Goal: Feedback & Contribution: Submit feedback/report problem

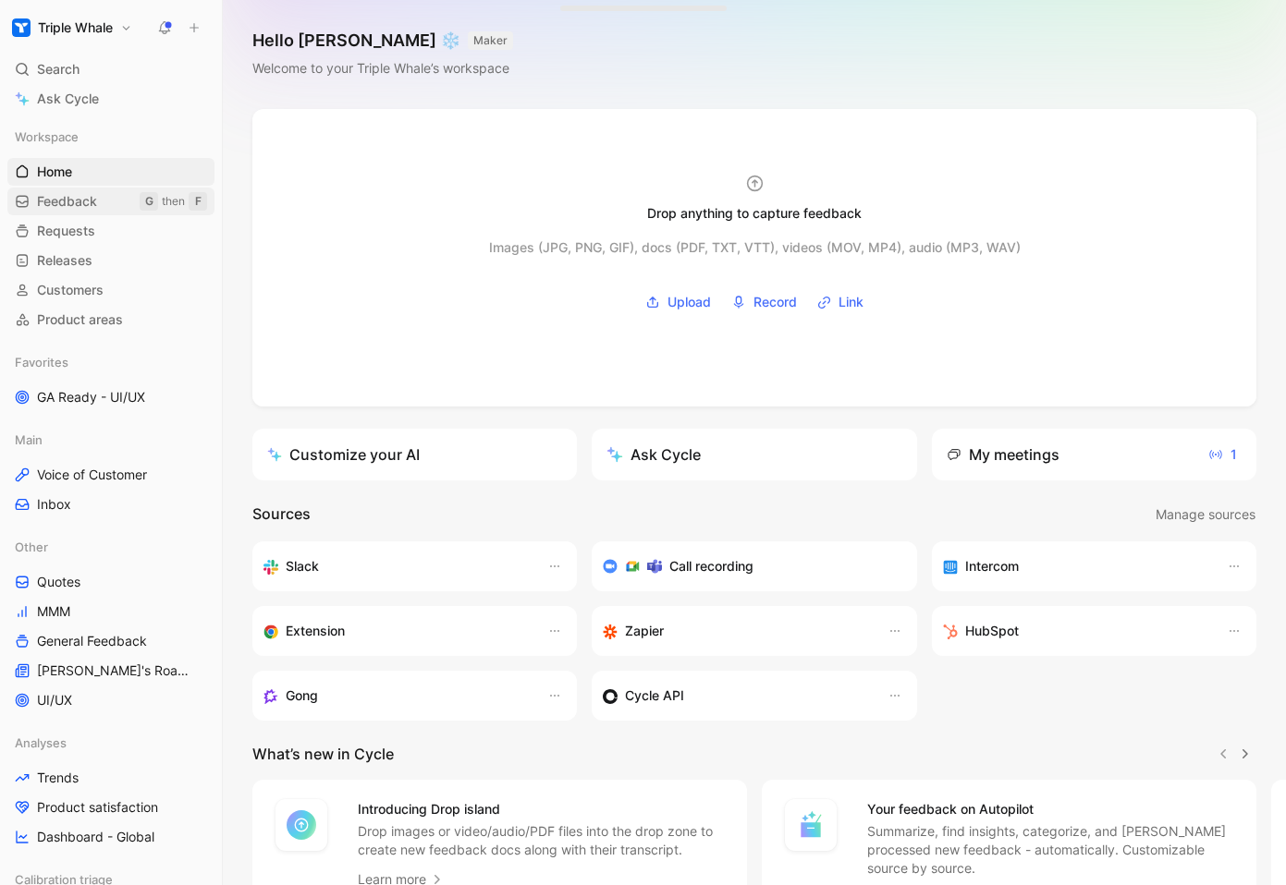
click at [75, 195] on span "Feedback" at bounding box center [67, 201] width 60 height 18
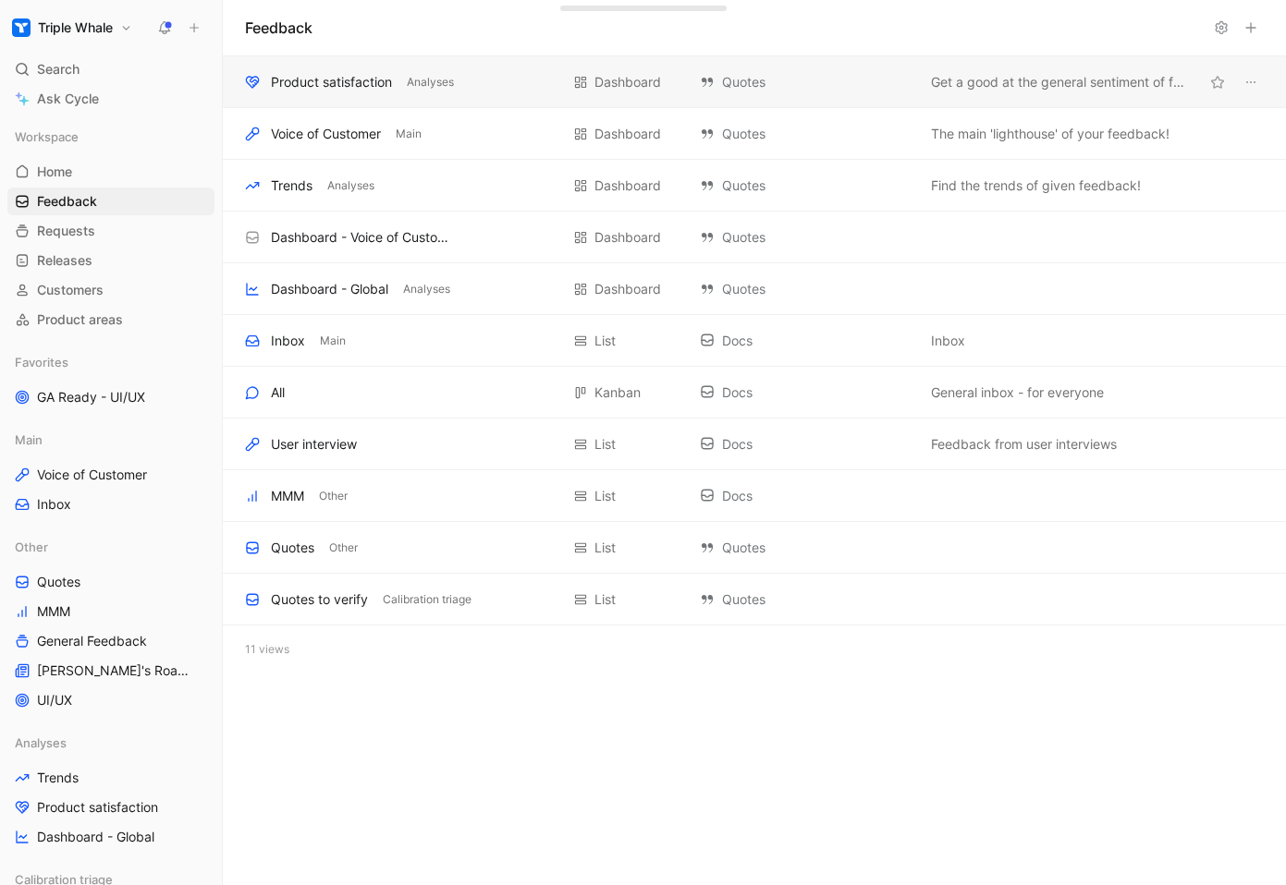
click at [322, 90] on div "Product satisfaction" at bounding box center [331, 82] width 121 height 22
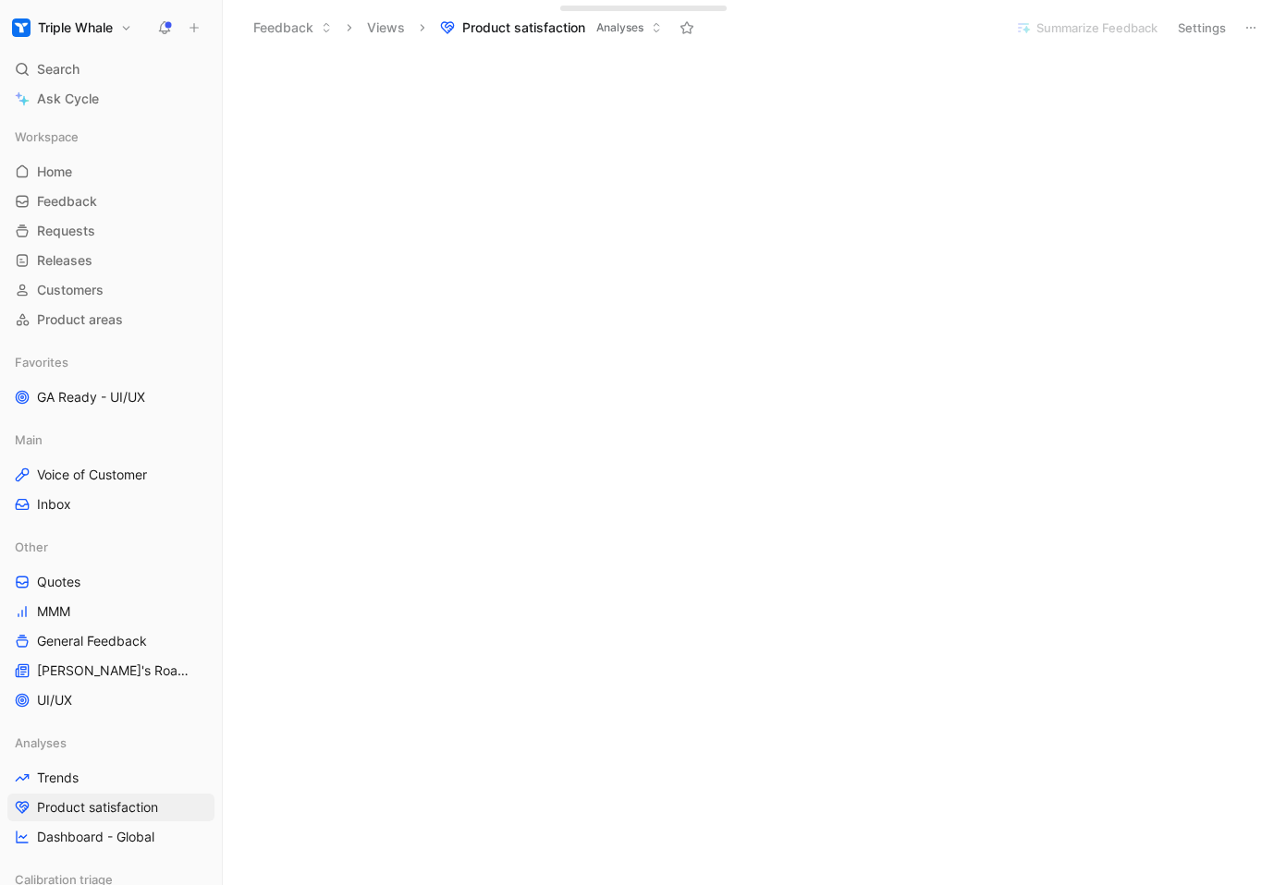
scroll to position [333, 0]
click at [84, 396] on span "GA Ready - UI/UX" at bounding box center [91, 397] width 108 height 18
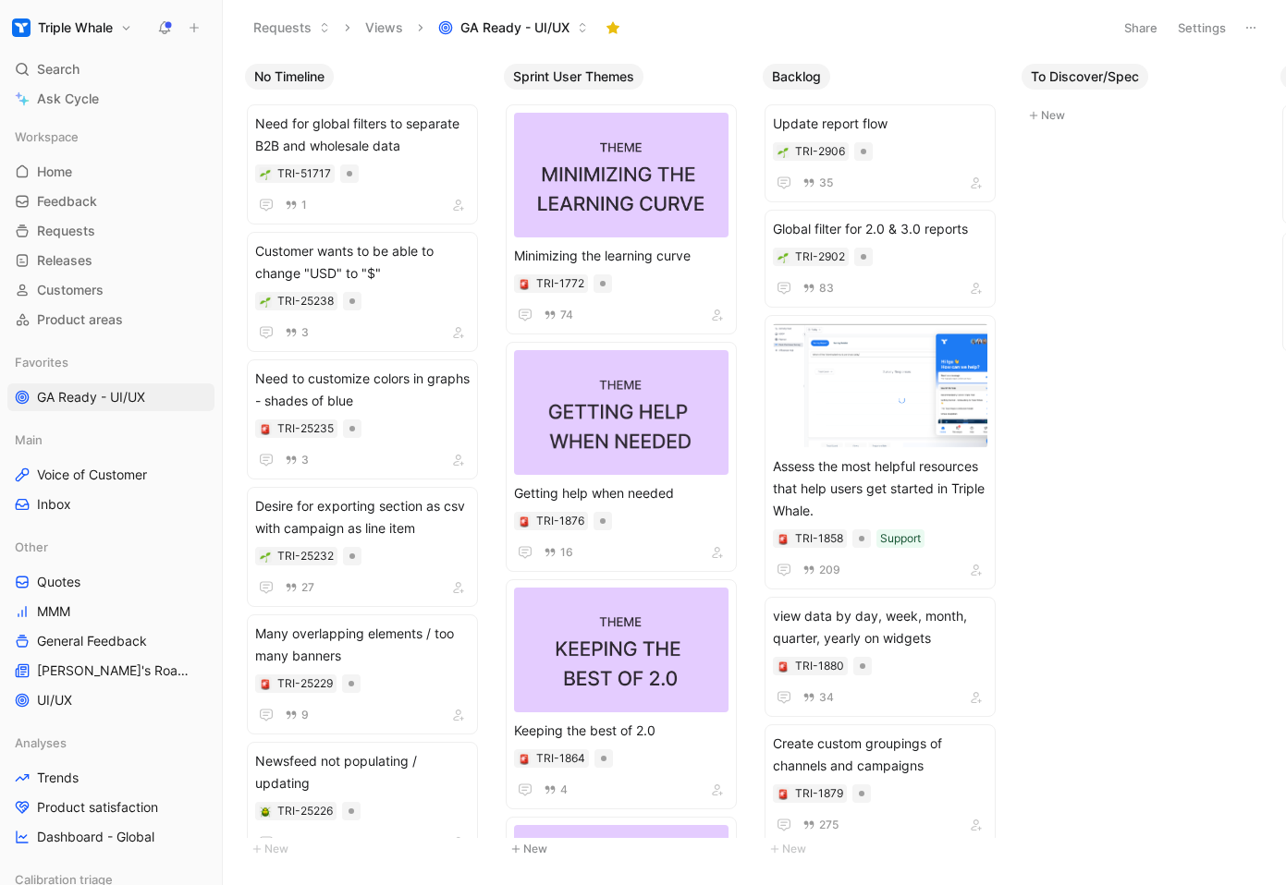
click at [516, 26] on span "GA Ready - UI/UX" at bounding box center [514, 27] width 109 height 18
click at [79, 287] on span "Customers" at bounding box center [70, 290] width 67 height 18
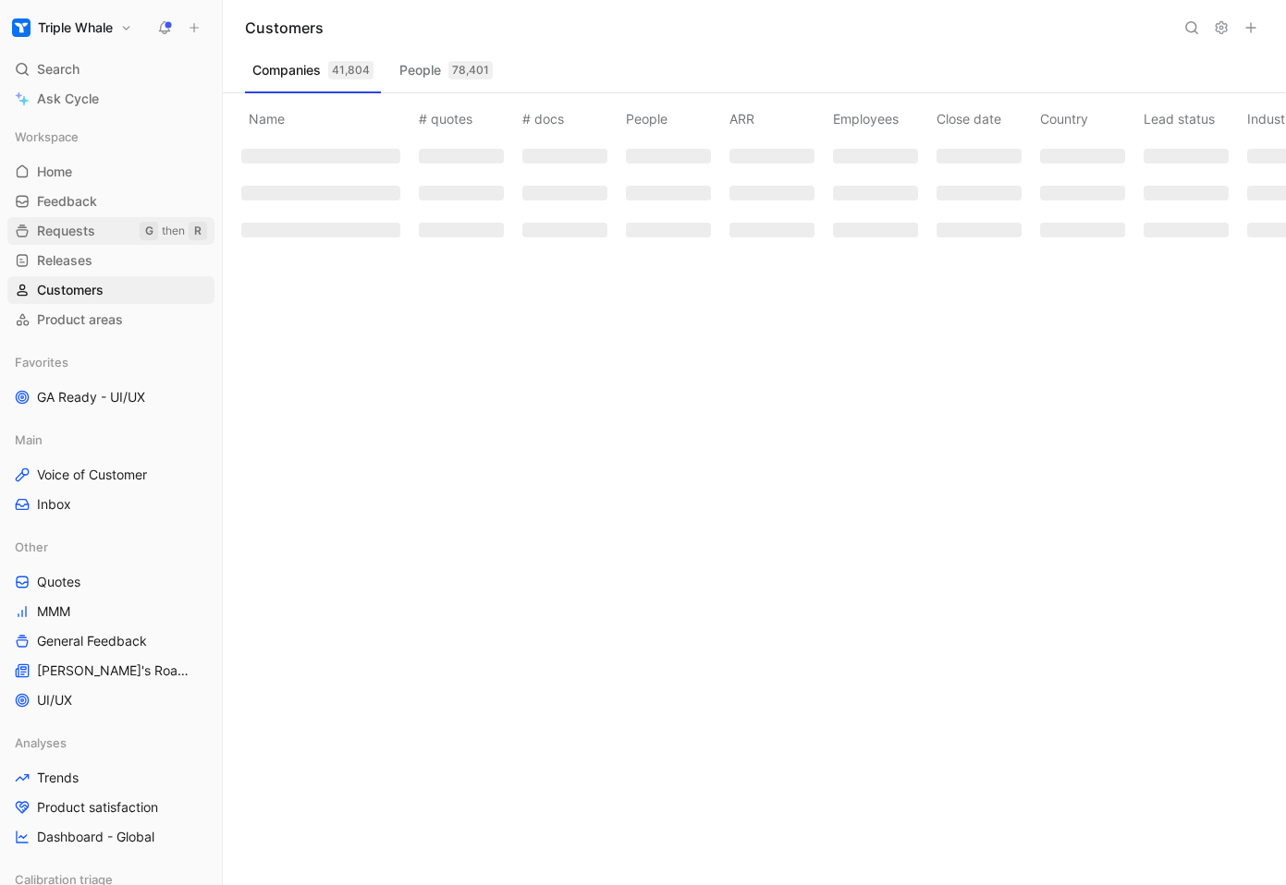
click at [68, 227] on span "Requests" at bounding box center [66, 231] width 58 height 18
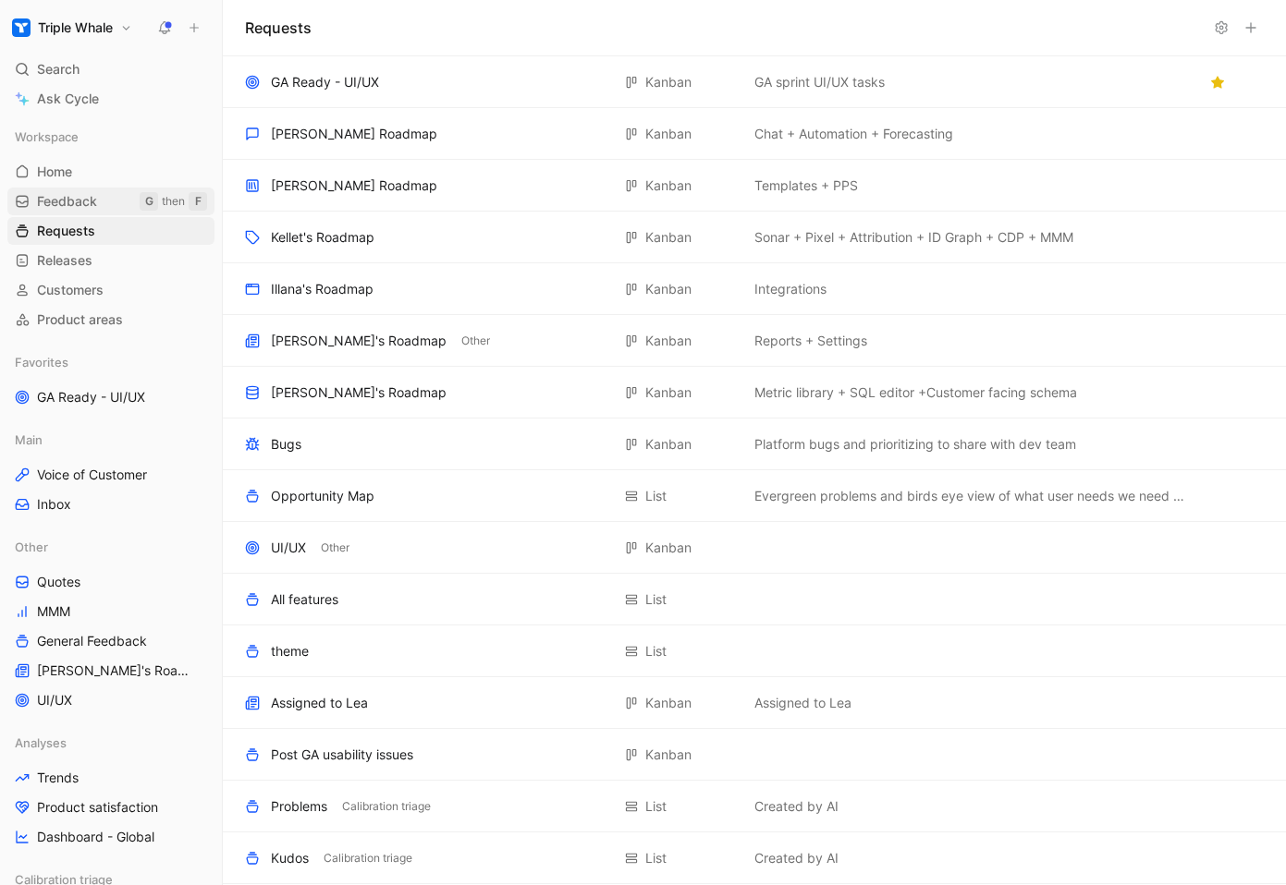
click at [70, 199] on span "Feedback" at bounding box center [67, 201] width 60 height 18
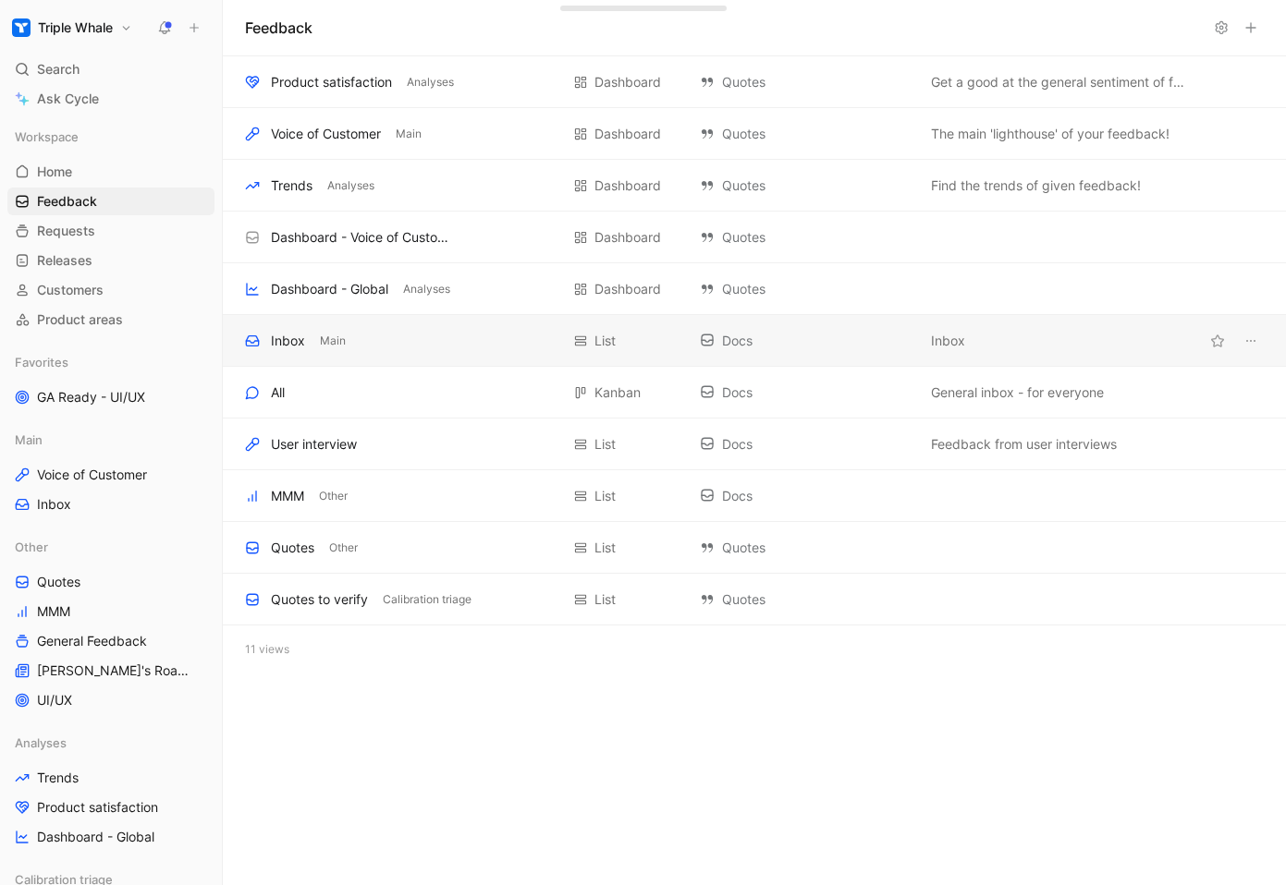
click at [286, 345] on div "Inbox" at bounding box center [288, 341] width 34 height 22
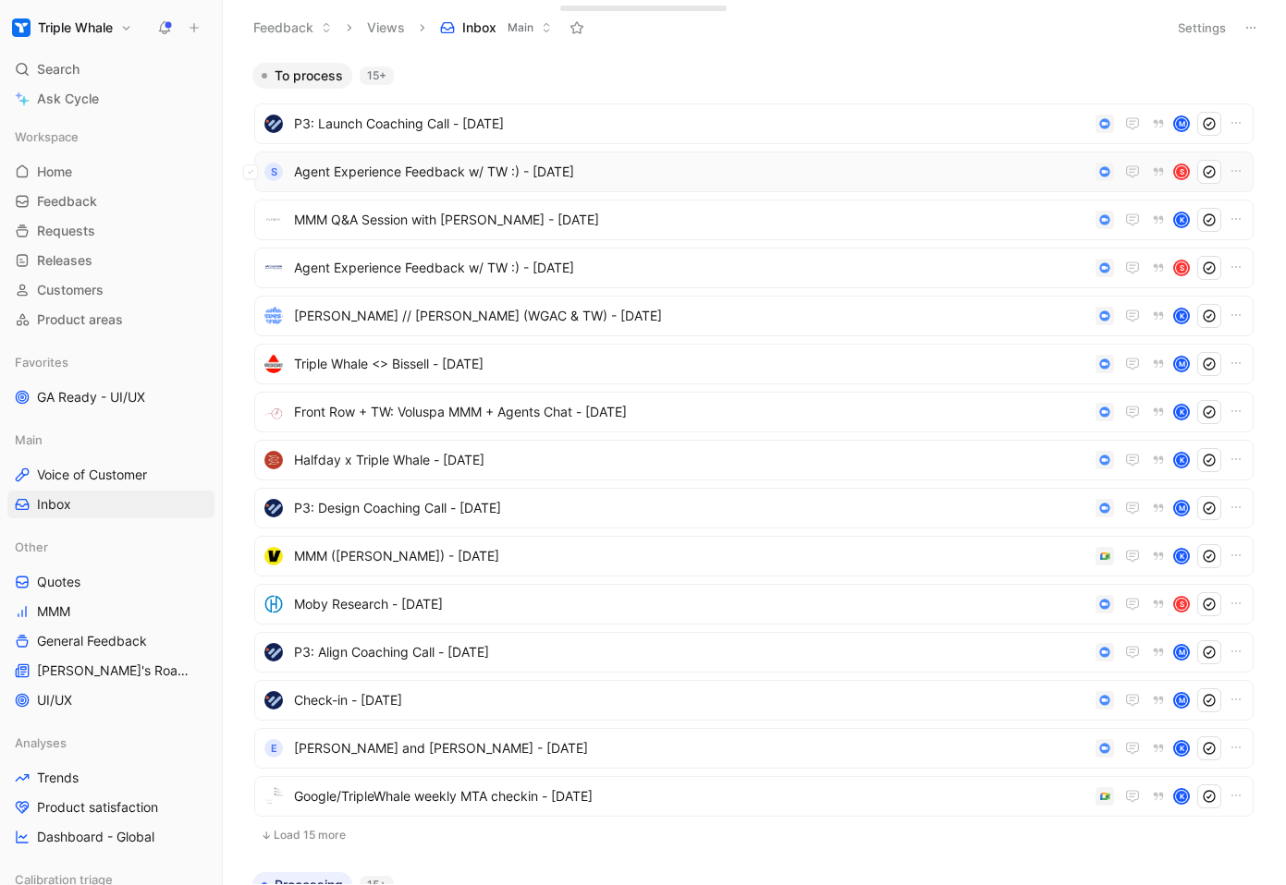
click at [753, 174] on span "Agent Experience Feedback w/ TW :) - [DATE]" at bounding box center [691, 172] width 794 height 22
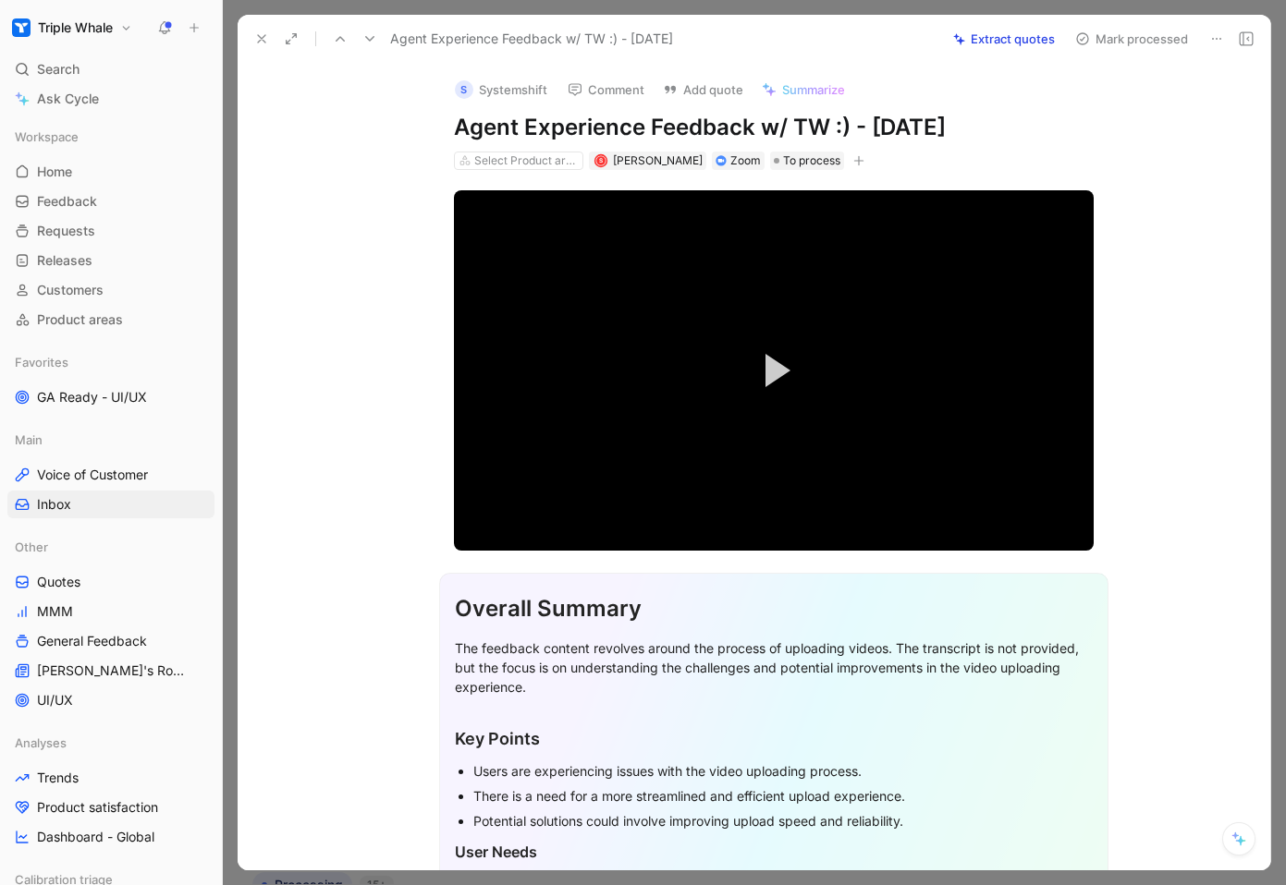
click at [258, 34] on icon at bounding box center [261, 38] width 15 height 15
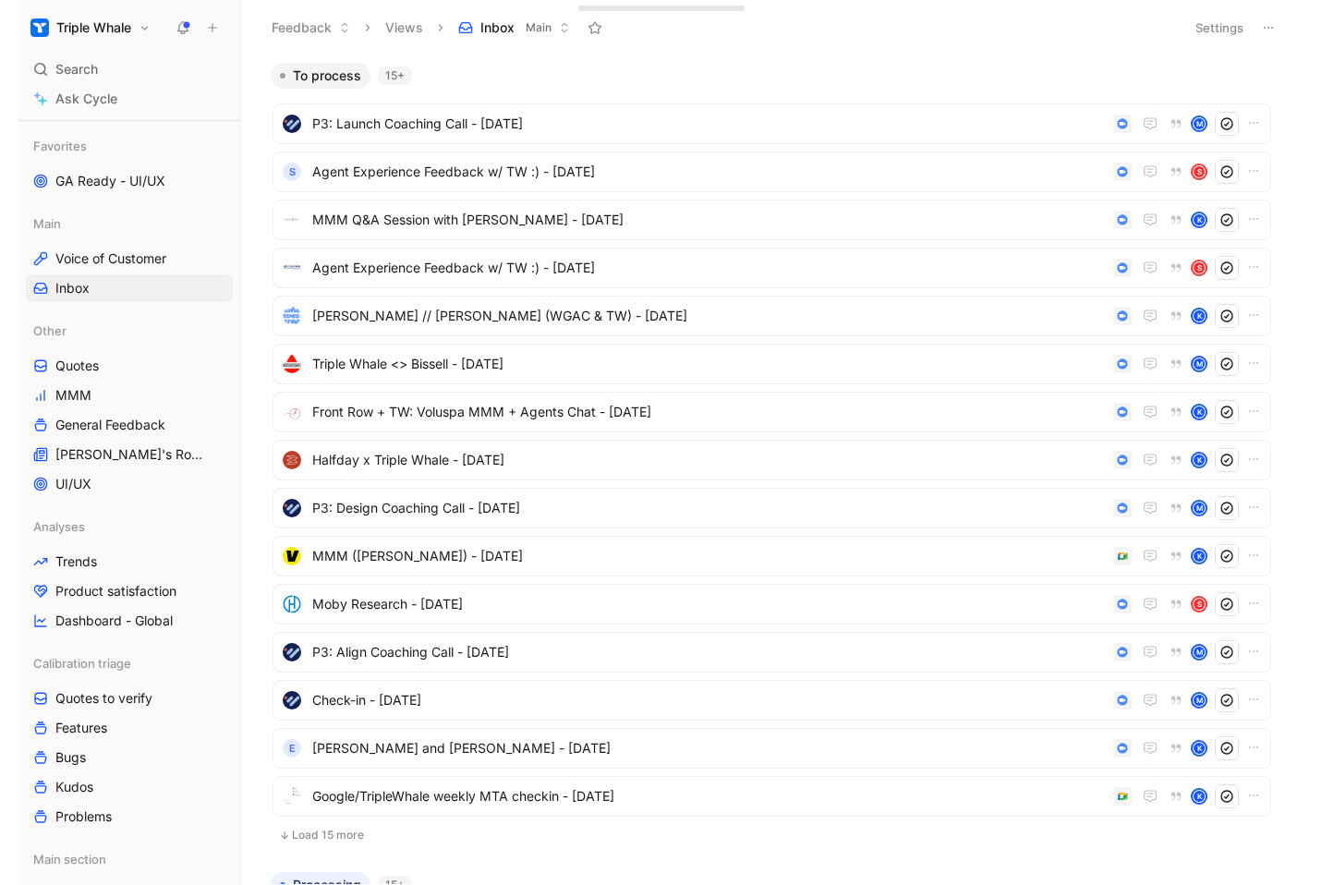
scroll to position [233, 0]
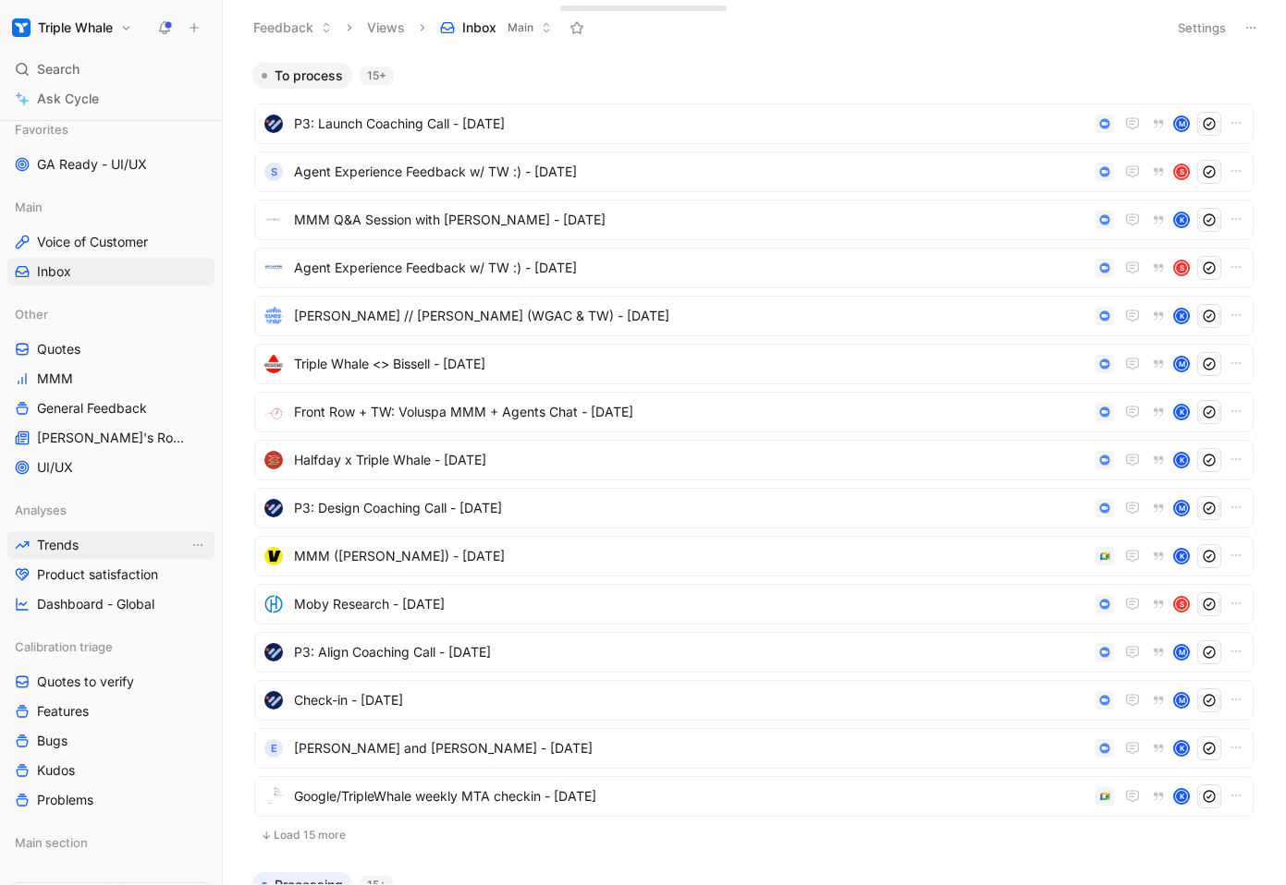
click at [75, 554] on span "Trends" at bounding box center [58, 545] width 42 height 18
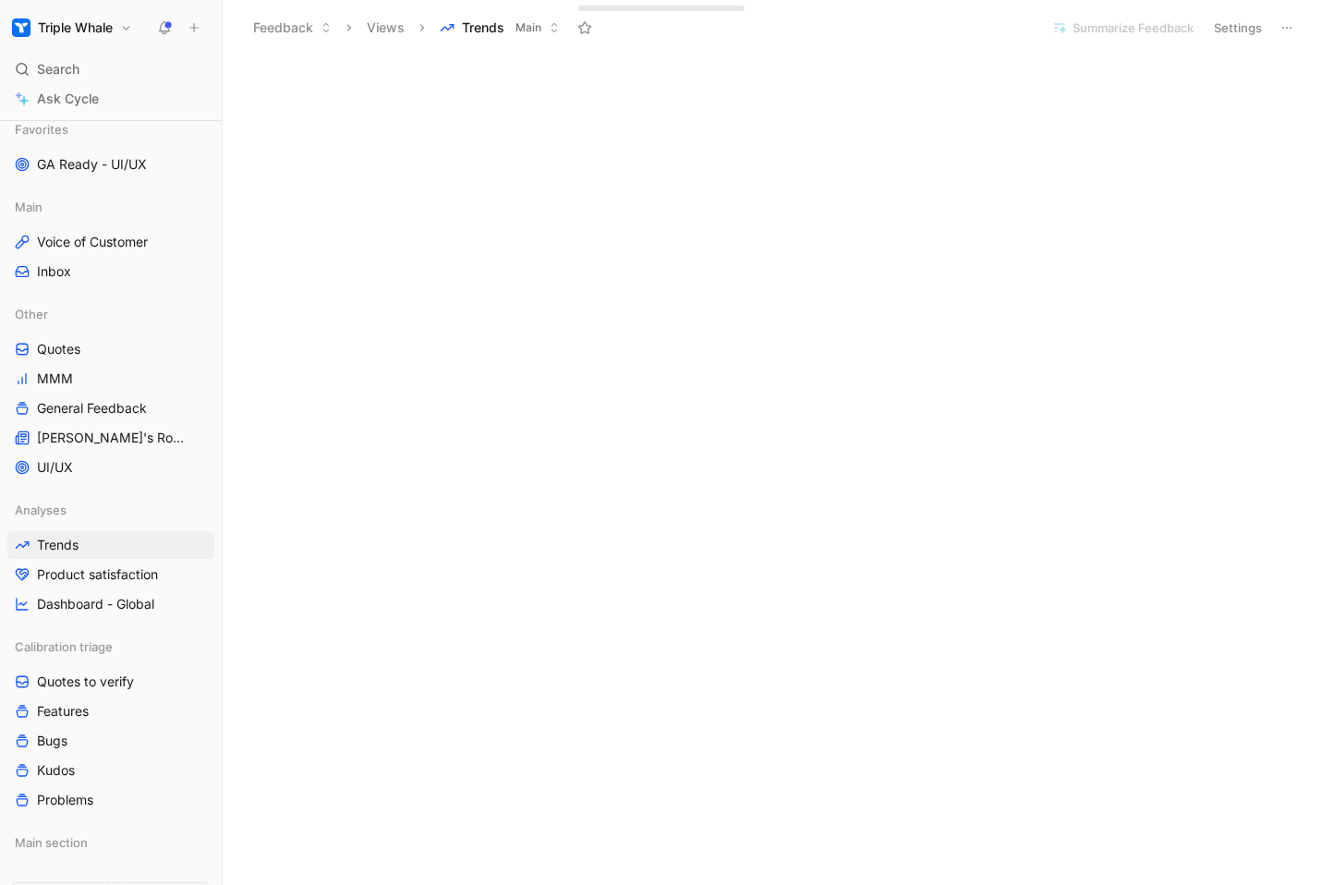
scroll to position [563, 0]
click at [103, 569] on span "Product satisfaction" at bounding box center [97, 575] width 121 height 18
click at [80, 541] on link "Trends" at bounding box center [110, 545] width 207 height 28
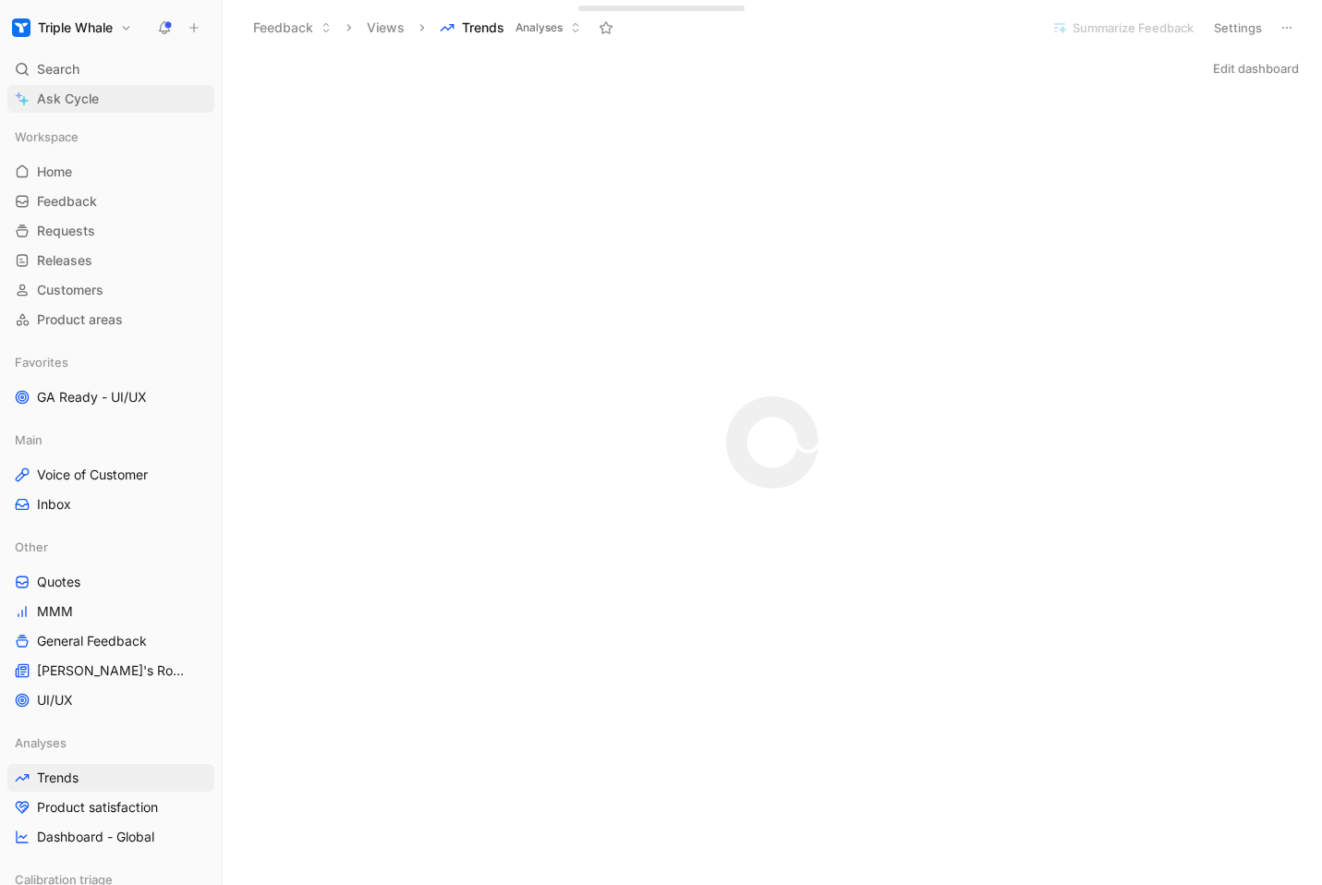
click at [96, 96] on span "Ask Cycle" at bounding box center [68, 99] width 62 height 22
